Goal: Information Seeking & Learning: Learn about a topic

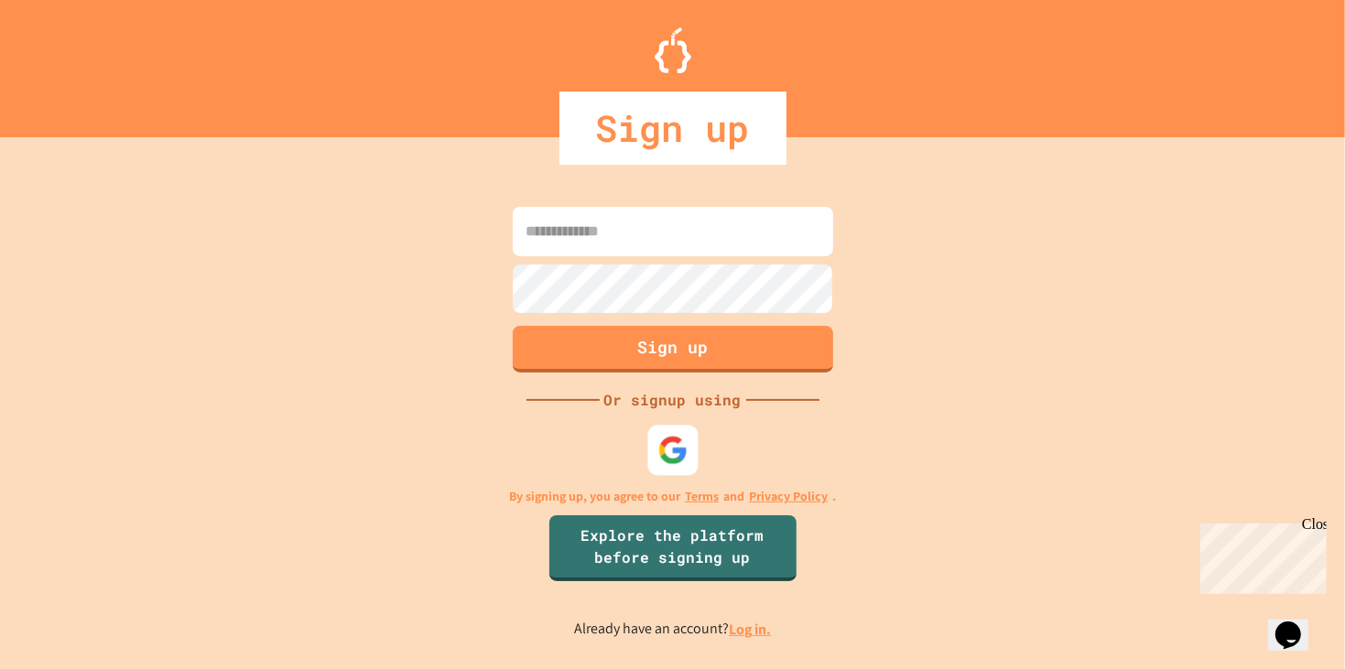
click at [678, 438] on img at bounding box center [672, 451] width 30 height 30
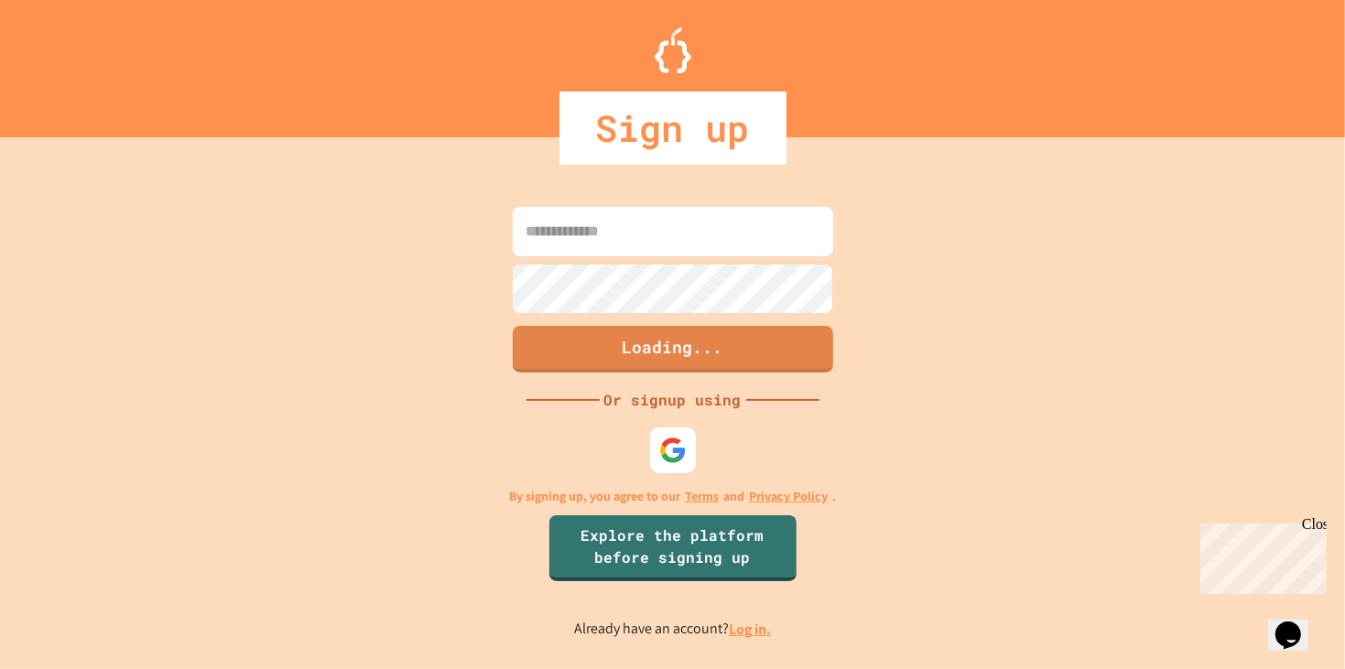
click at [1319, 519] on div "Close" at bounding box center [1312, 526] width 23 height 23
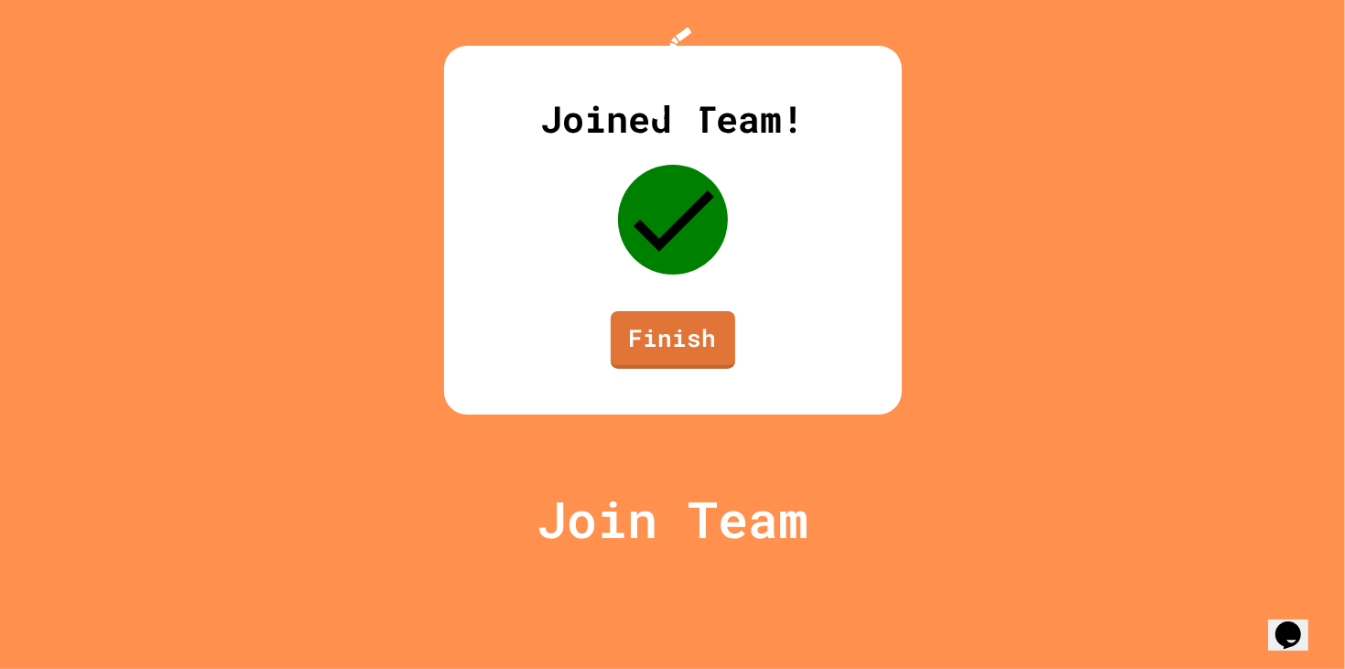
click at [690, 369] on link "Finish" at bounding box center [673, 340] width 125 height 58
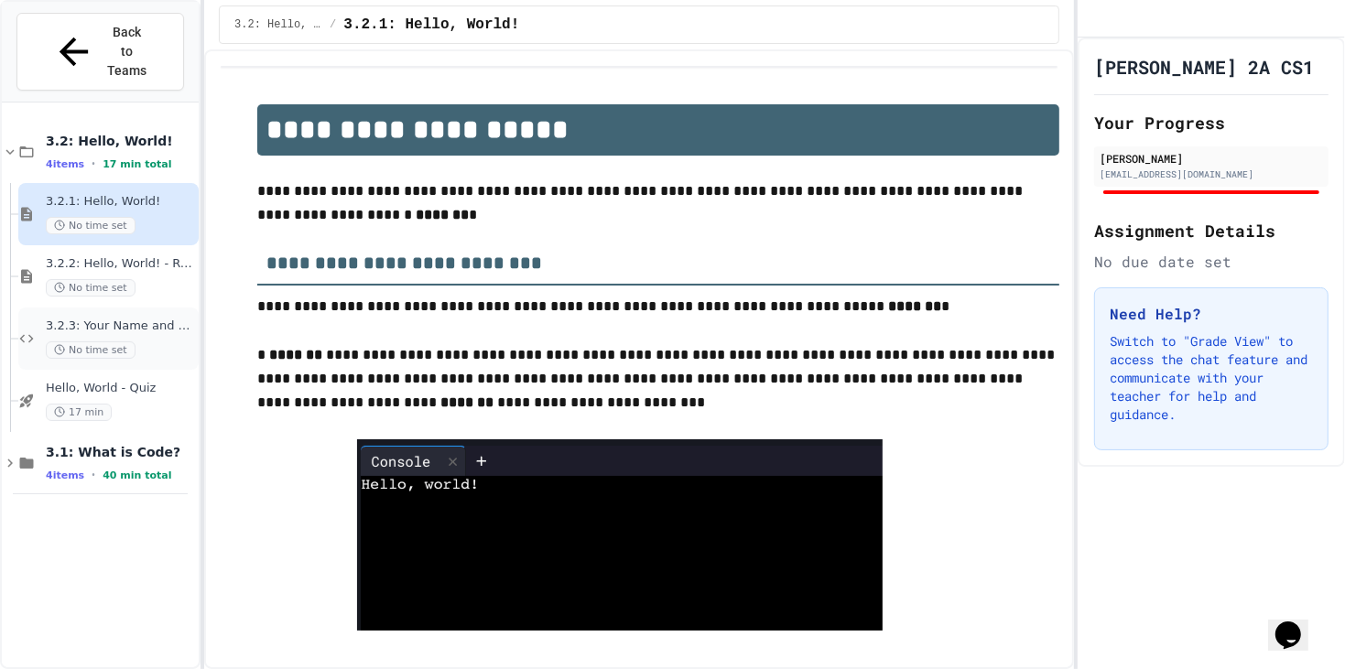
click at [149, 342] on div "No time set" at bounding box center [120, 350] width 149 height 17
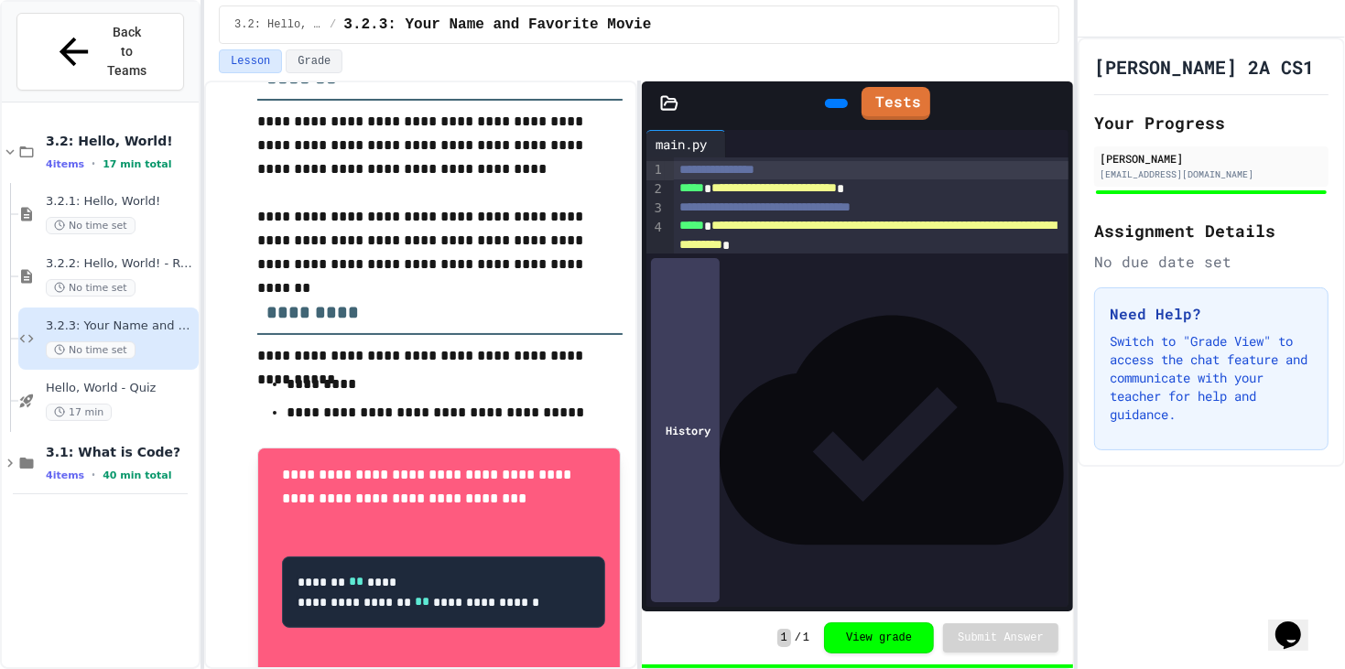
scroll to position [179, 0]
click at [162, 319] on div "3.2.3: Your Name and Favorite Movie No time set" at bounding box center [120, 339] width 149 height 40
click at [31, 335] on icon at bounding box center [27, 339] width 14 height 8
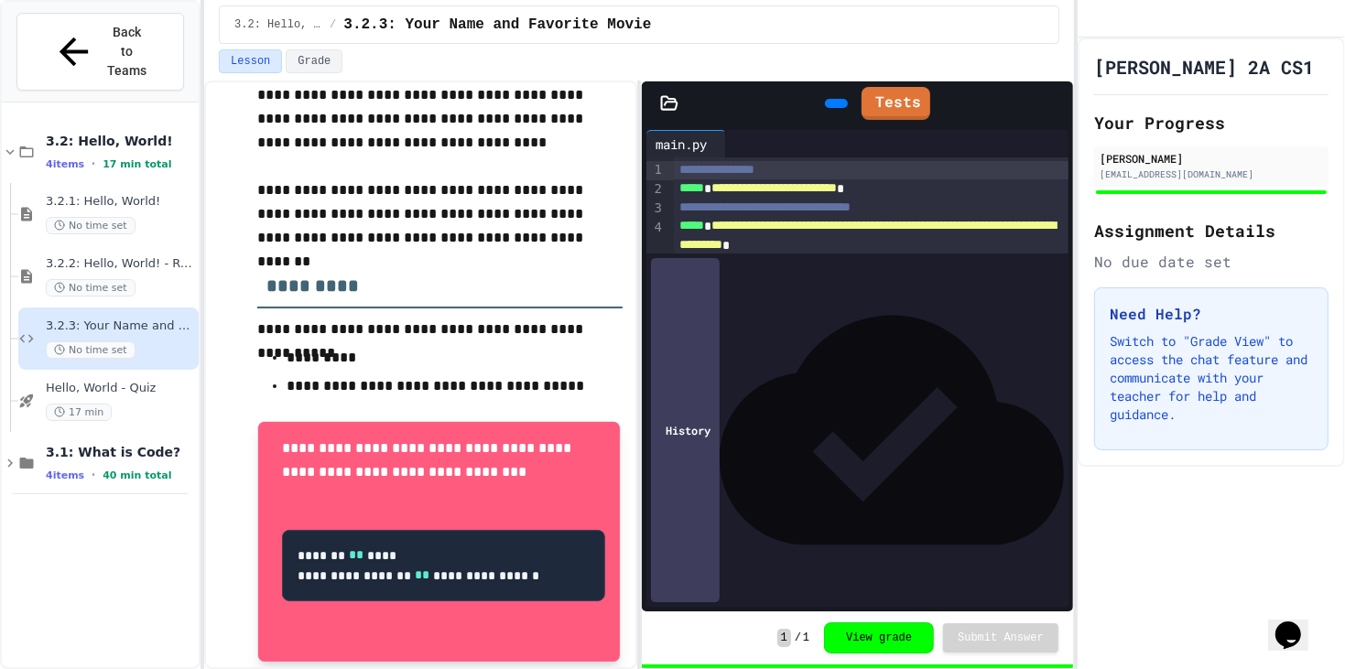
scroll to position [275, 0]
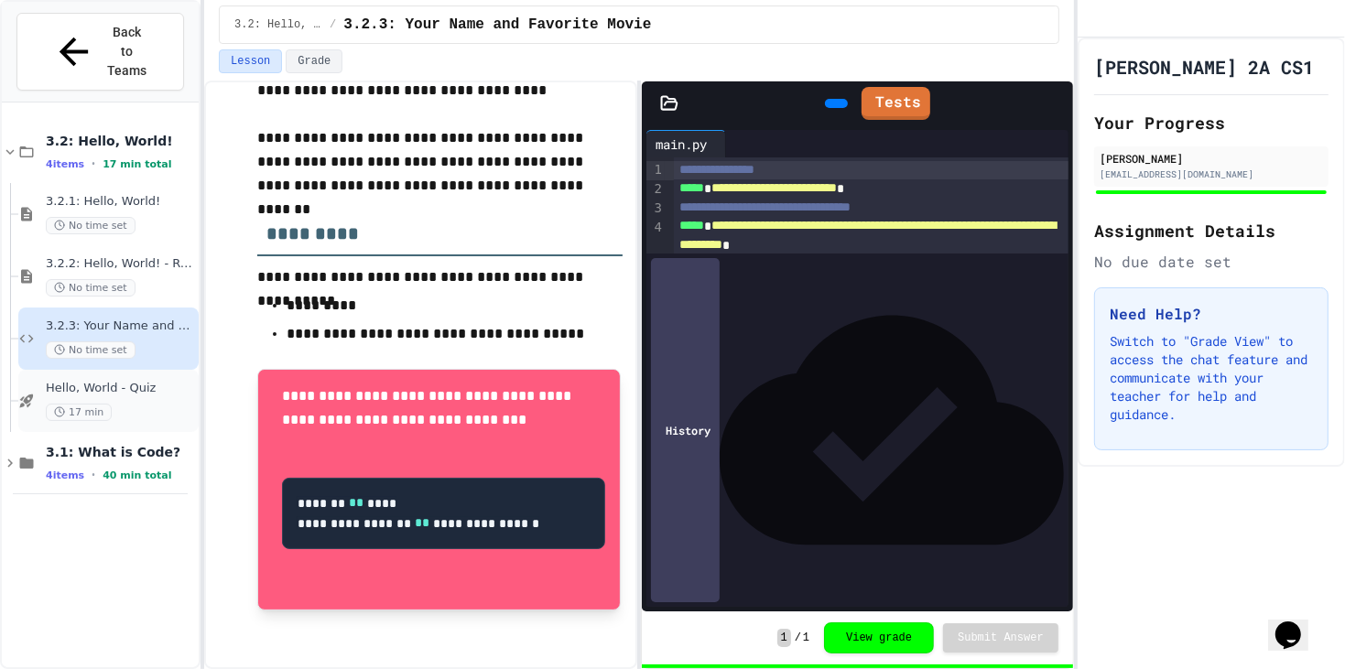
click at [166, 381] on span "Hello, World - Quiz" at bounding box center [120, 389] width 149 height 16
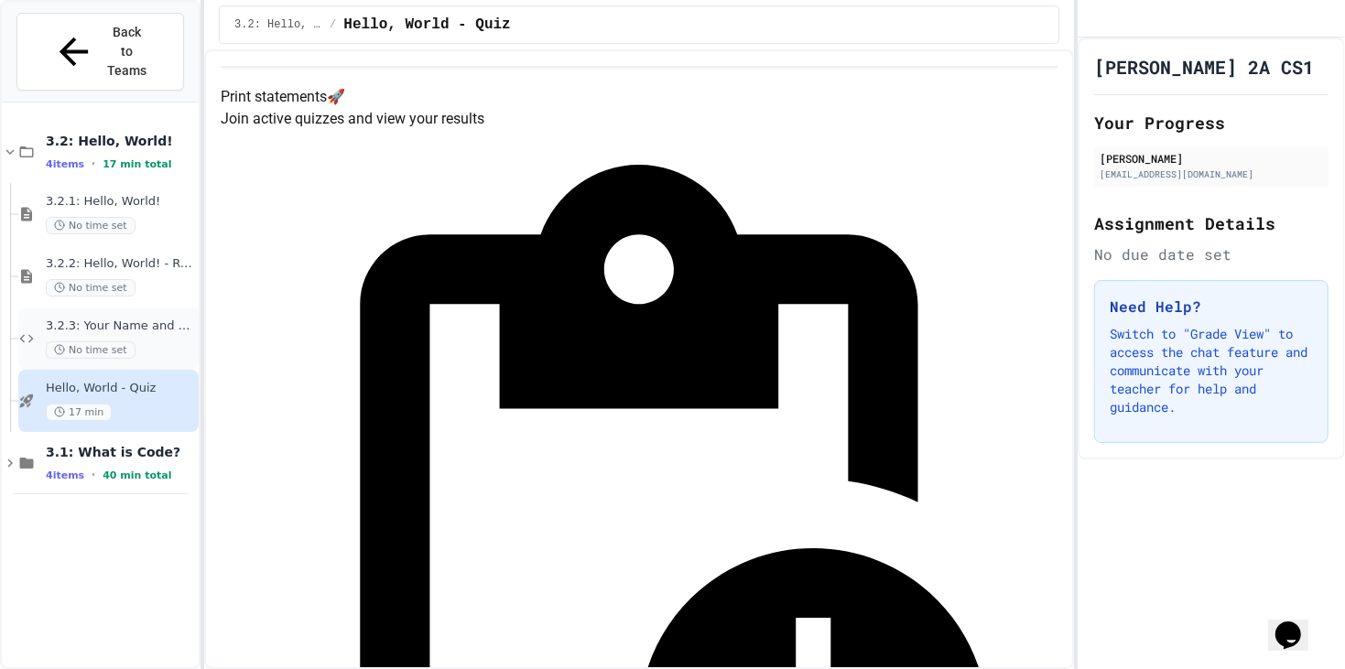
click at [172, 342] on div "No time set" at bounding box center [120, 350] width 149 height 17
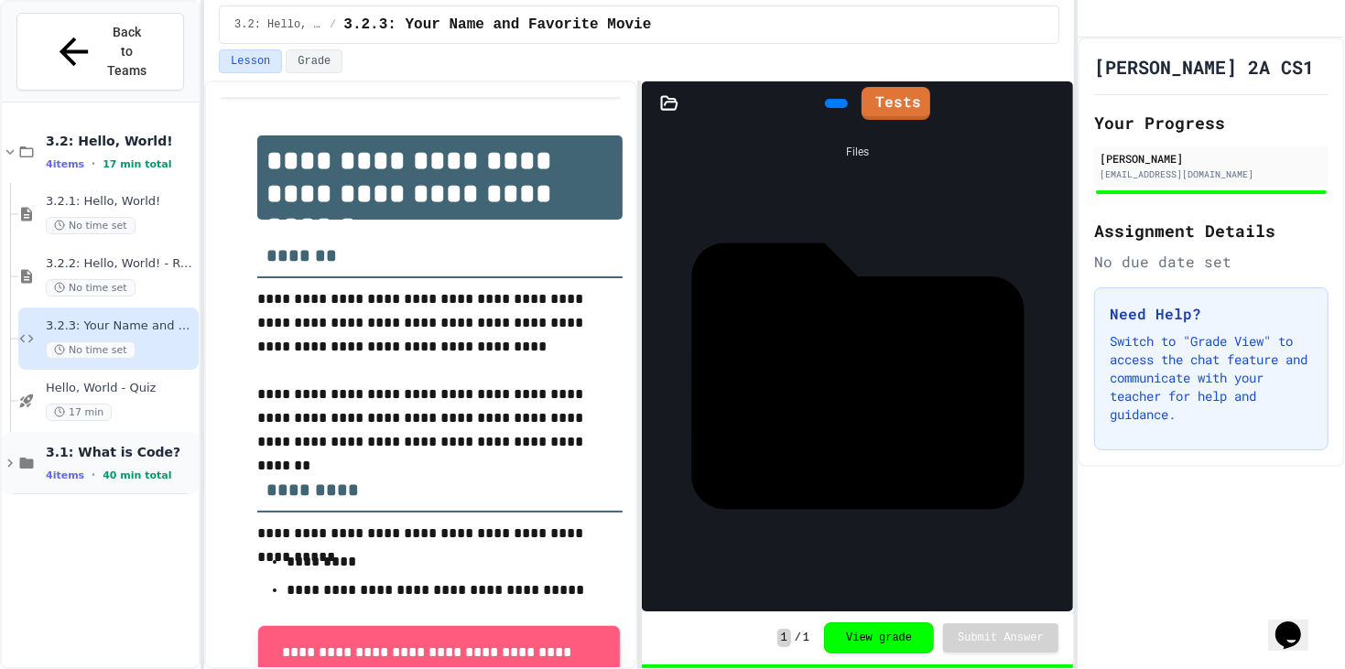
click at [177, 444] on span "3.1: What is Code?" at bounding box center [120, 452] width 149 height 16
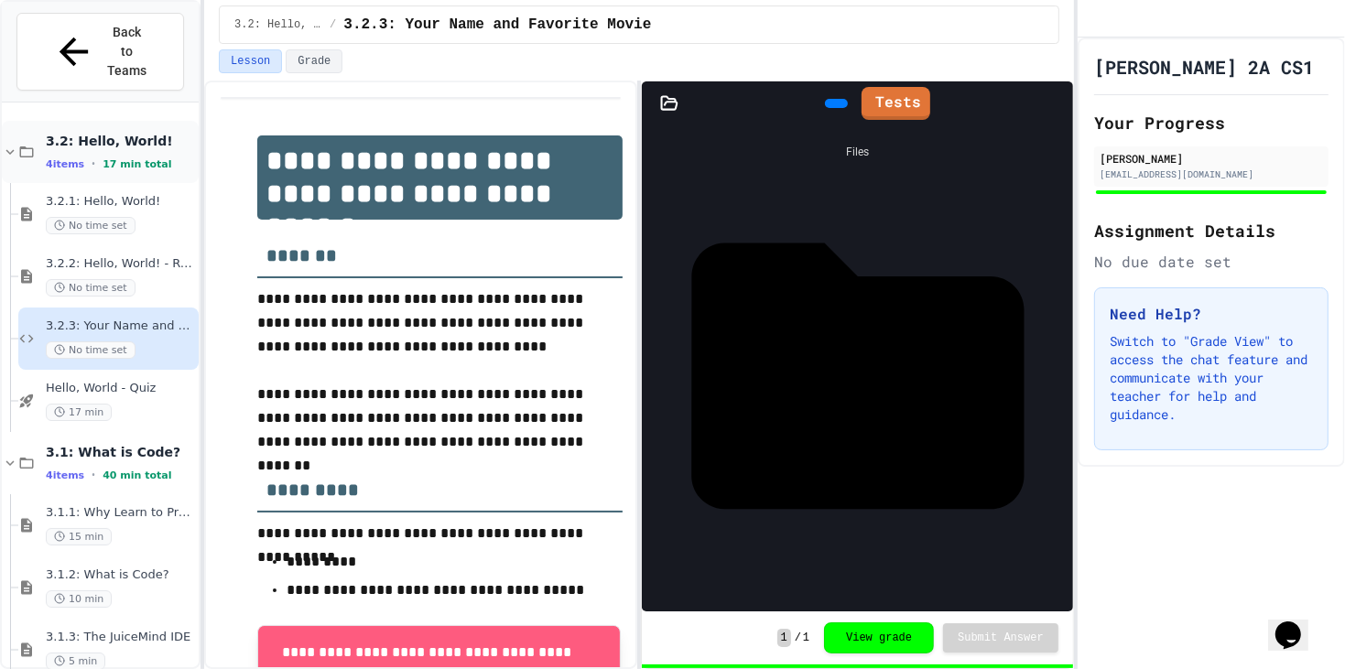
click at [111, 133] on span "3.2: Hello, World!" at bounding box center [120, 141] width 149 height 16
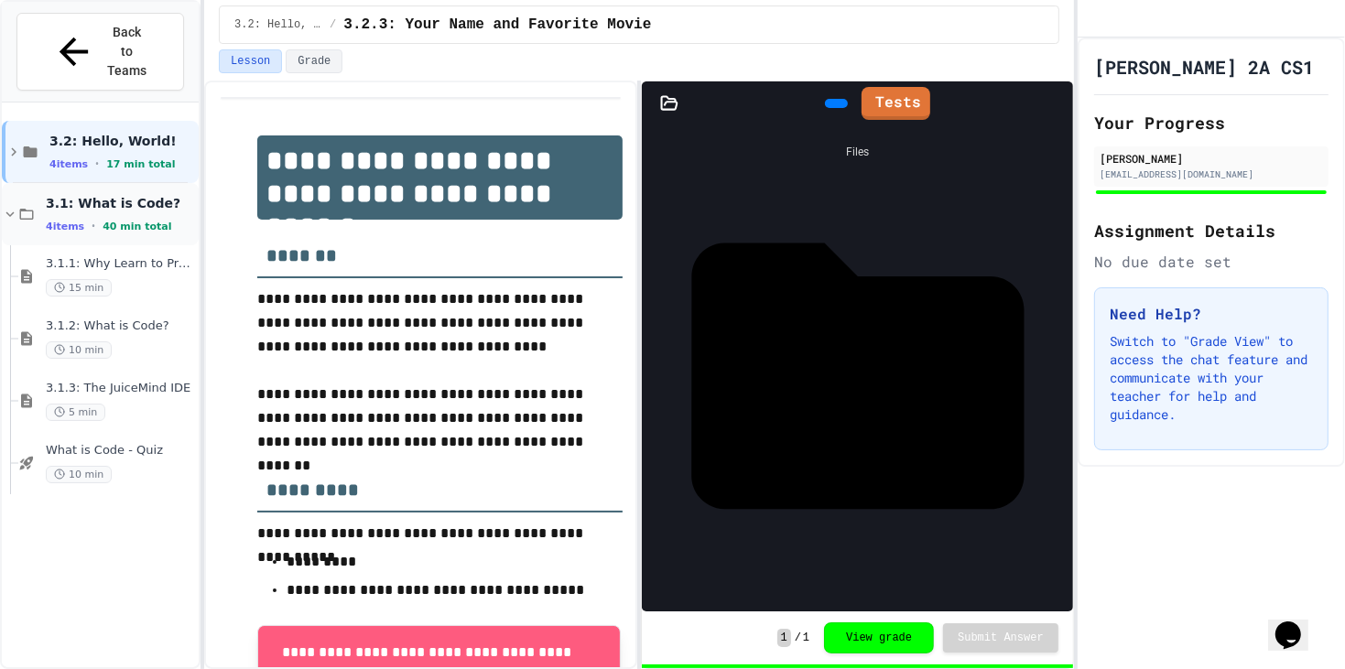
click at [124, 195] on div "3.1: What is Code? 4 items • 40 min total" at bounding box center [120, 214] width 149 height 38
